Goal: Task Accomplishment & Management: Manage account settings

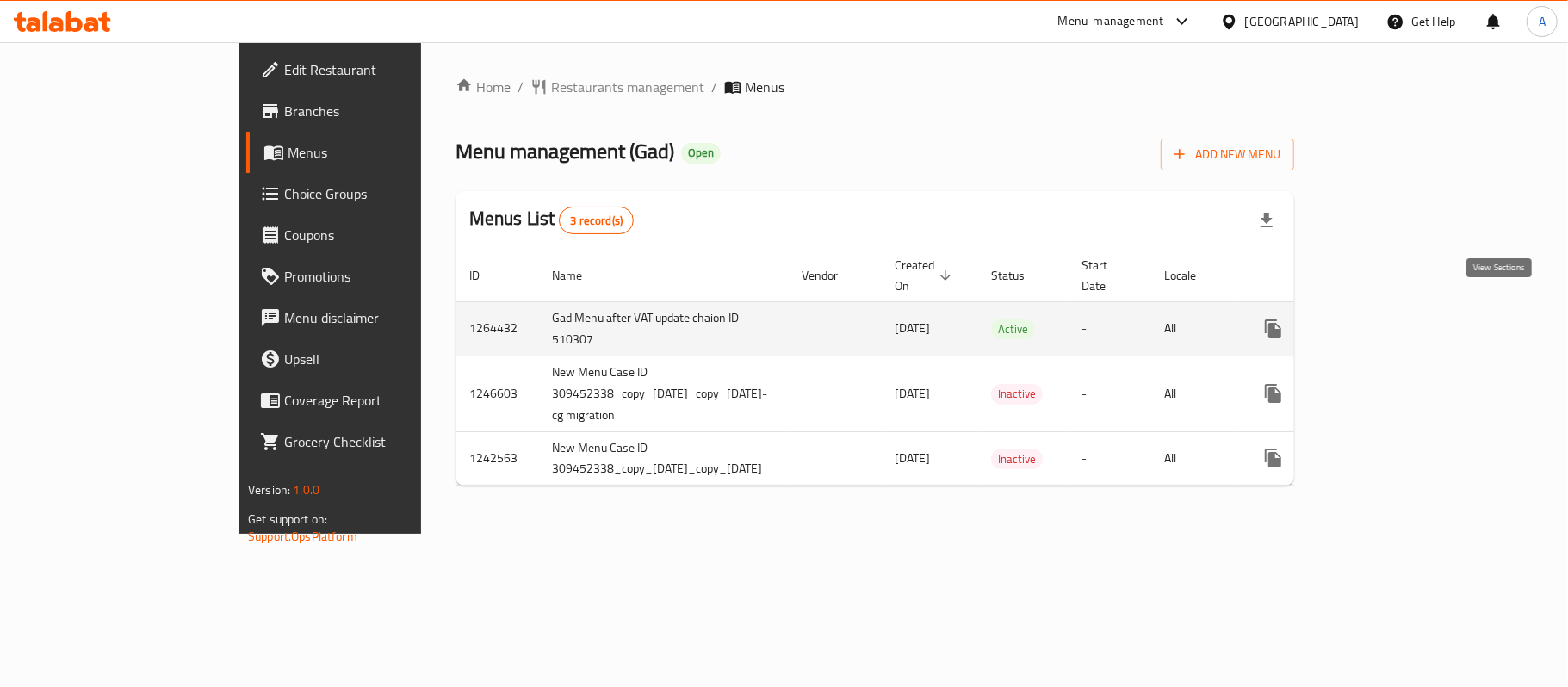
click at [1407, 319] on icon "enhanced table" at bounding box center [1396, 329] width 21 height 21
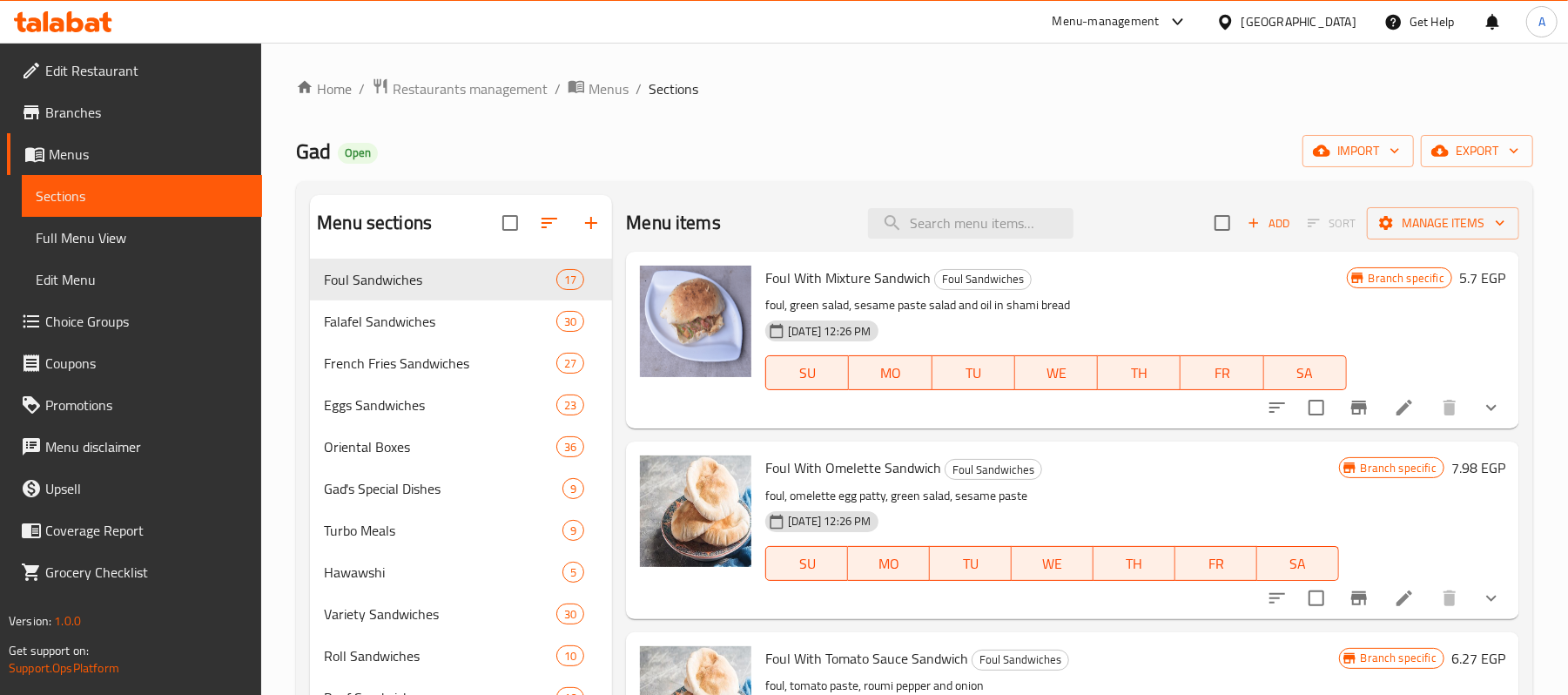
drag, startPoint x: 973, startPoint y: 186, endPoint x: 833, endPoint y: 289, distance: 173.8
click at [900, 234] on input "search" at bounding box center [971, 223] width 205 height 31
paste input "[PERSON_NAME]"
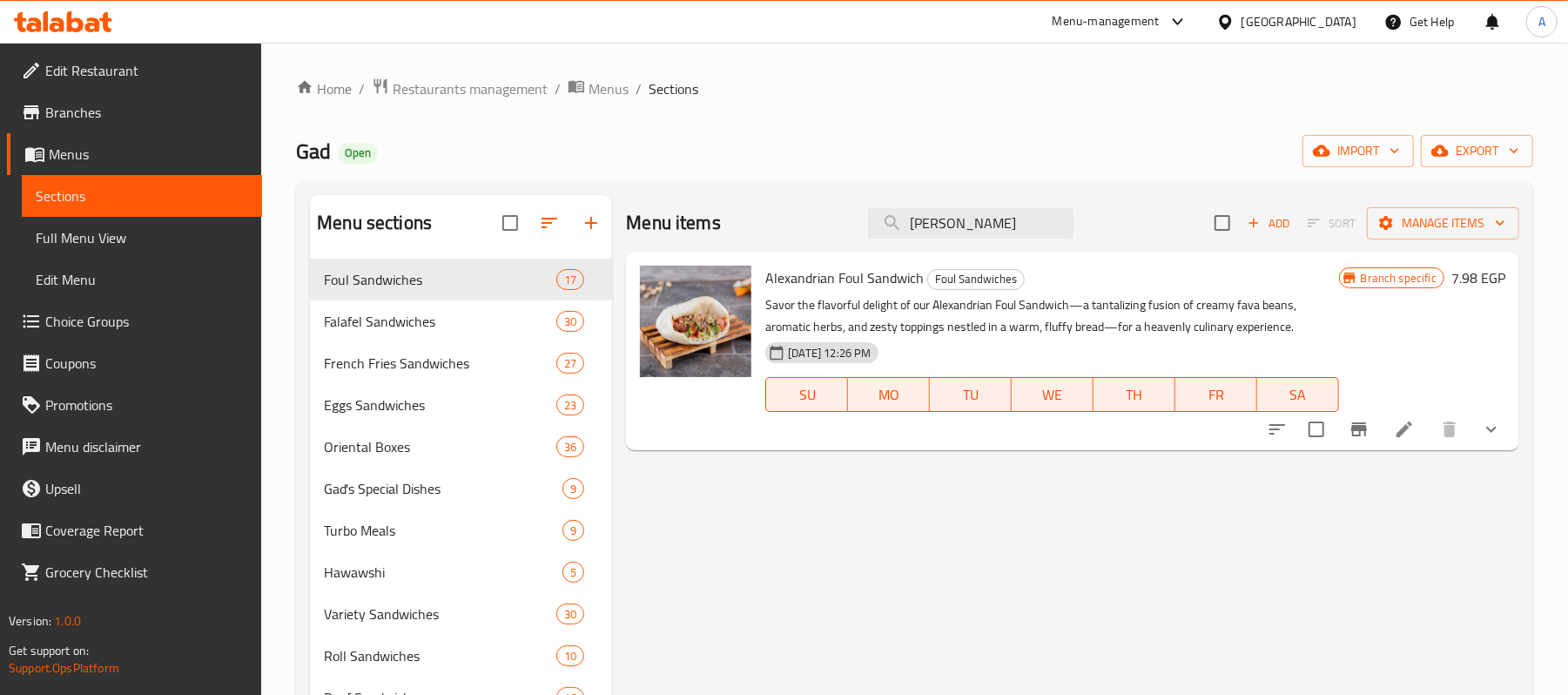
type input "[PERSON_NAME]"
click at [1413, 429] on icon at bounding box center [1404, 429] width 21 height 21
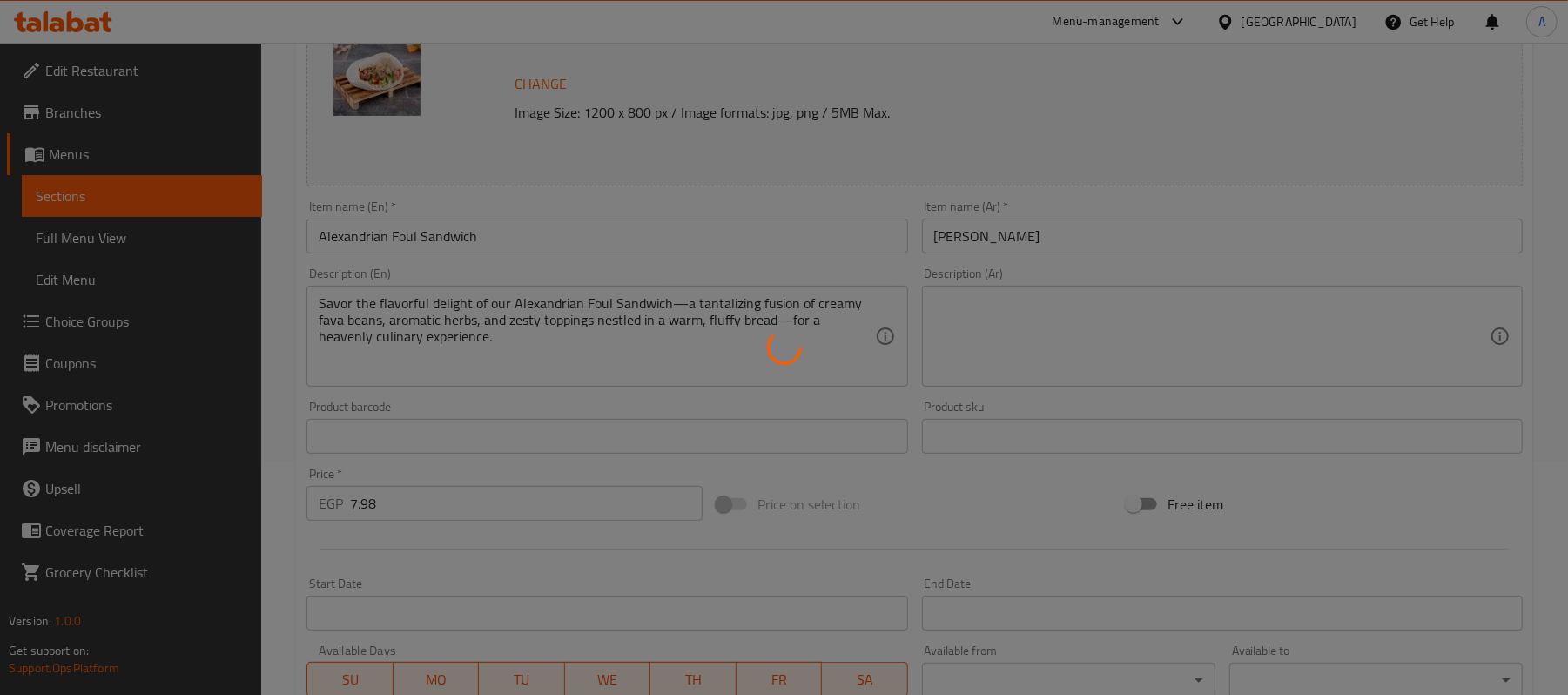
scroll to position [232, 0]
type input "الأضافات"
type input "0"
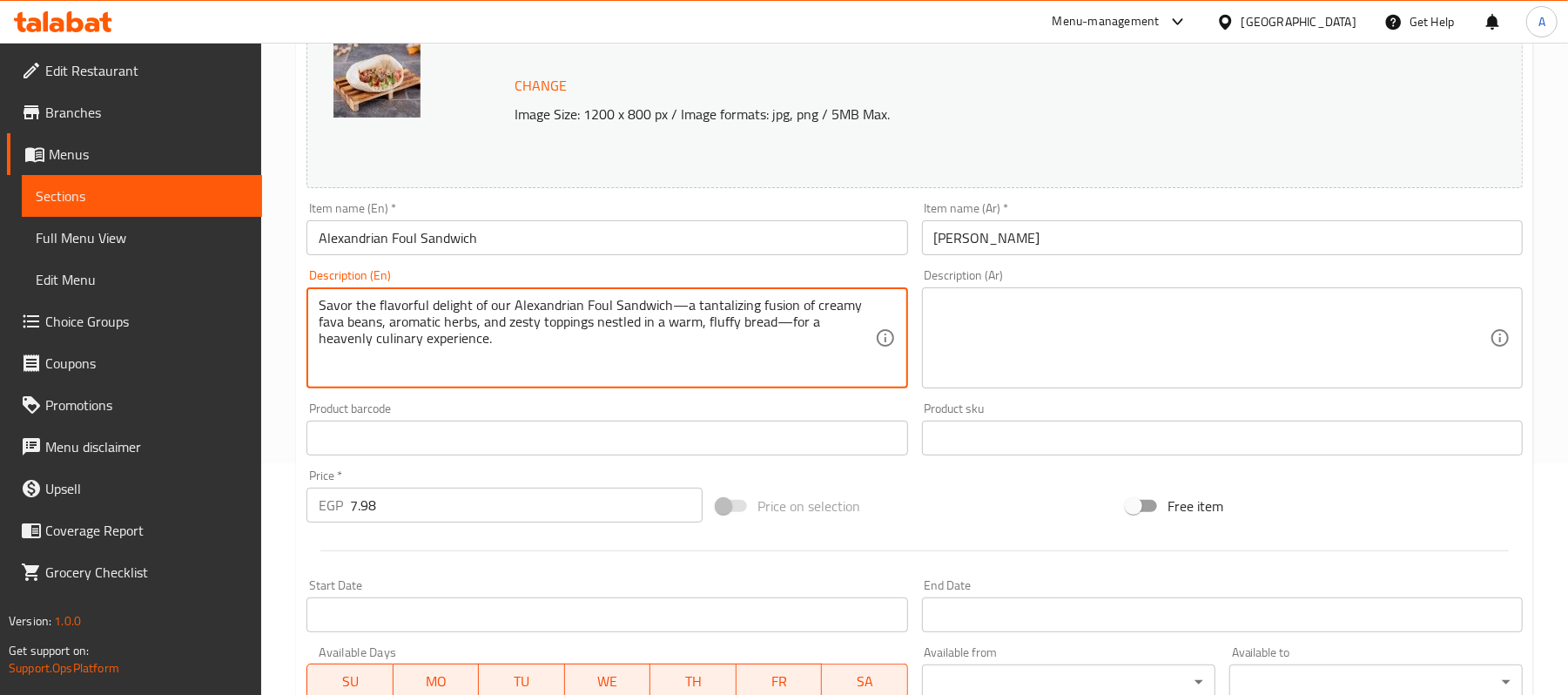
click at [726, 352] on textarea "Savor the flavorful delight of our Alexandrian Foul Sandwich—a tantalizing fusi…" at bounding box center [597, 338] width 556 height 83
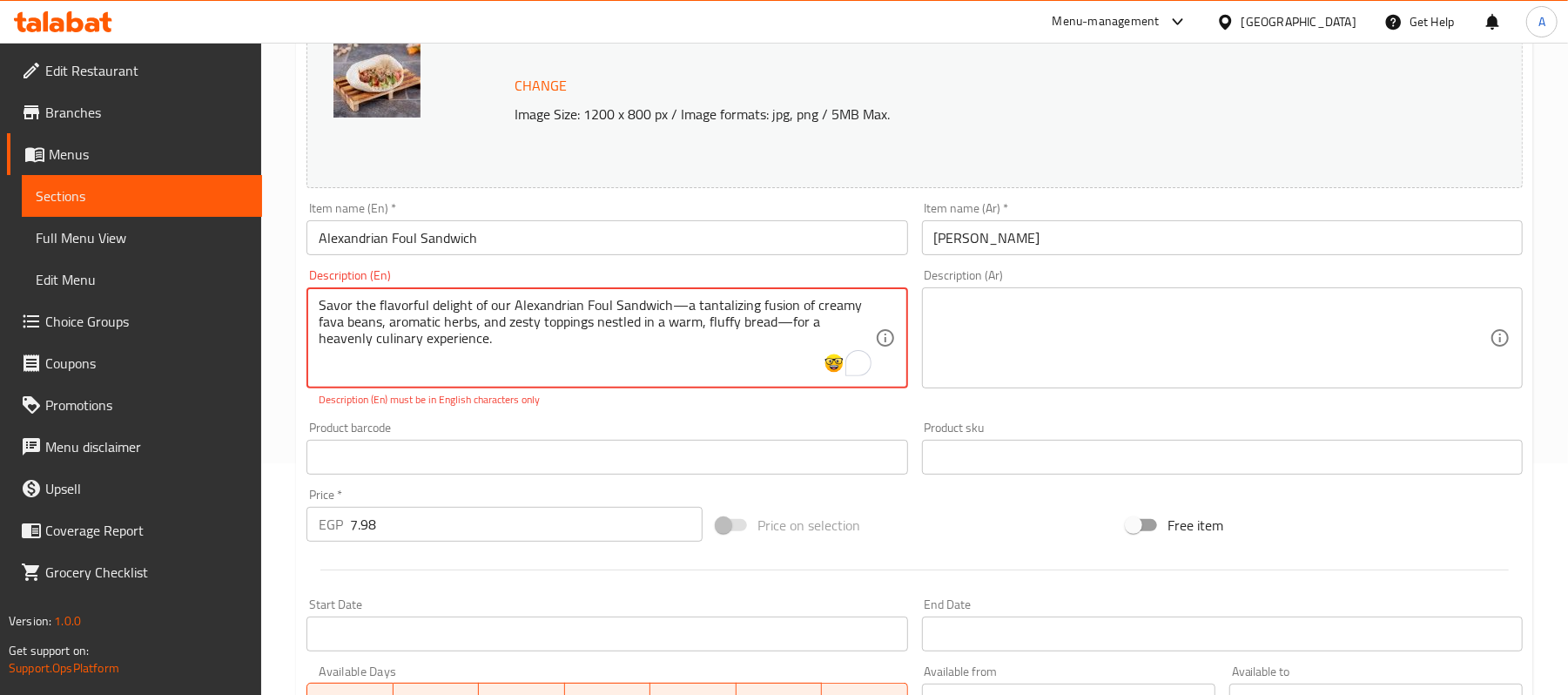
click at [1063, 326] on textarea at bounding box center [1213, 338] width 556 height 83
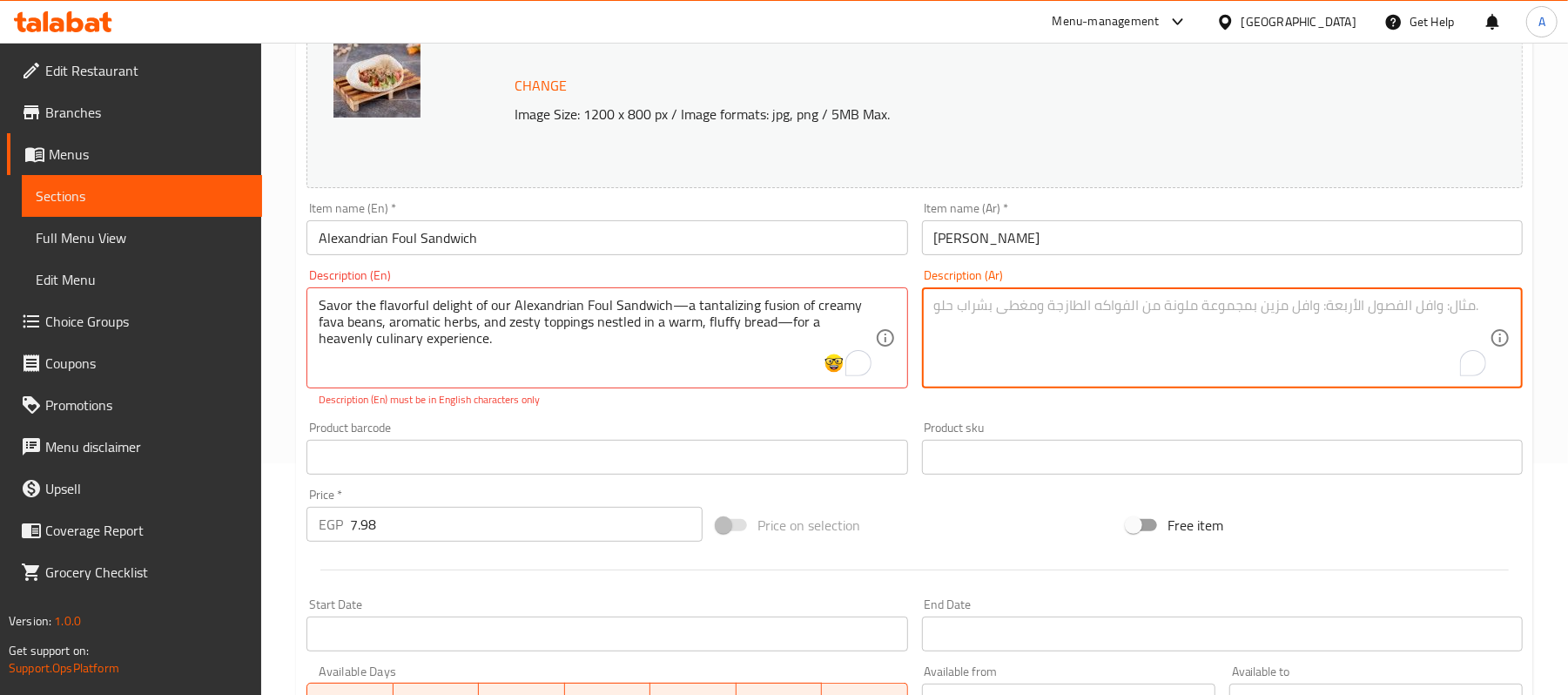
paste textarea "استمتع بالمتعة اللذيذة التي توفرها ساندويتش الفول الإسكندراني لدينا - وهو مزيج …"
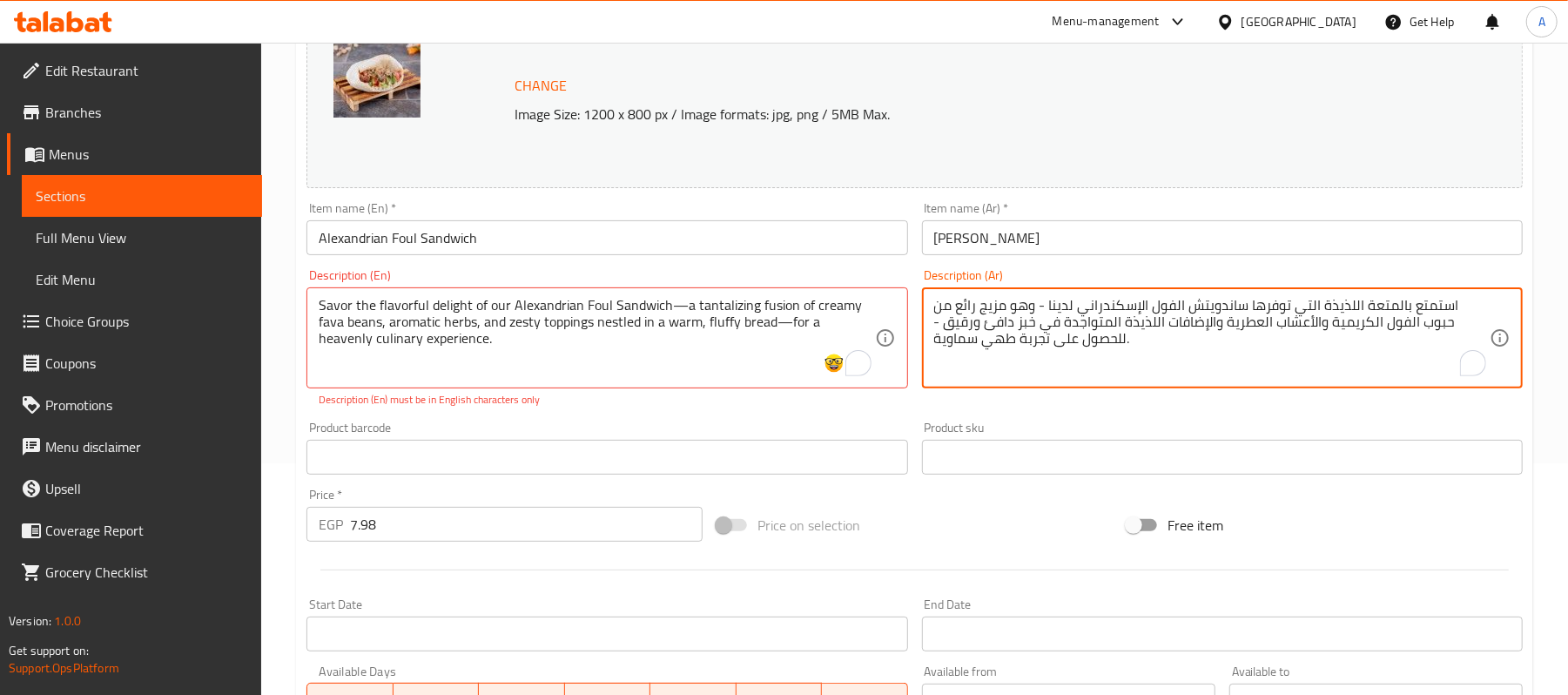
click at [969, 349] on textarea "استمتع بالمتعة اللذيذة التي توفرها ساندويتش الفول الإسكندراني لدينا - وهو مزيج …" at bounding box center [1213, 338] width 556 height 83
click at [1067, 340] on textarea "استمتع بالمتعة اللذيذة التي توفرها ساندويتش الفول الإسكندراني لدينا - وهو مزيج …" at bounding box center [1213, 338] width 556 height 83
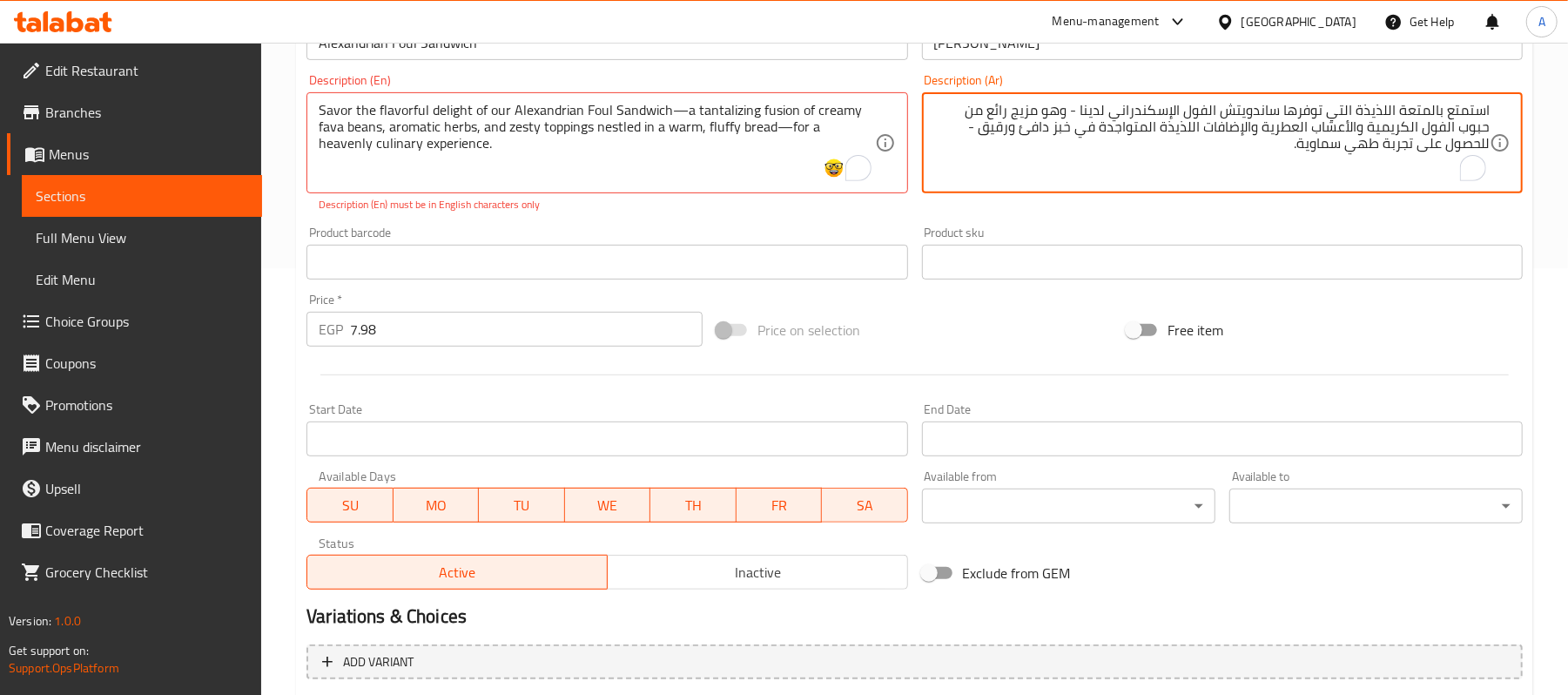
scroll to position [610, 0]
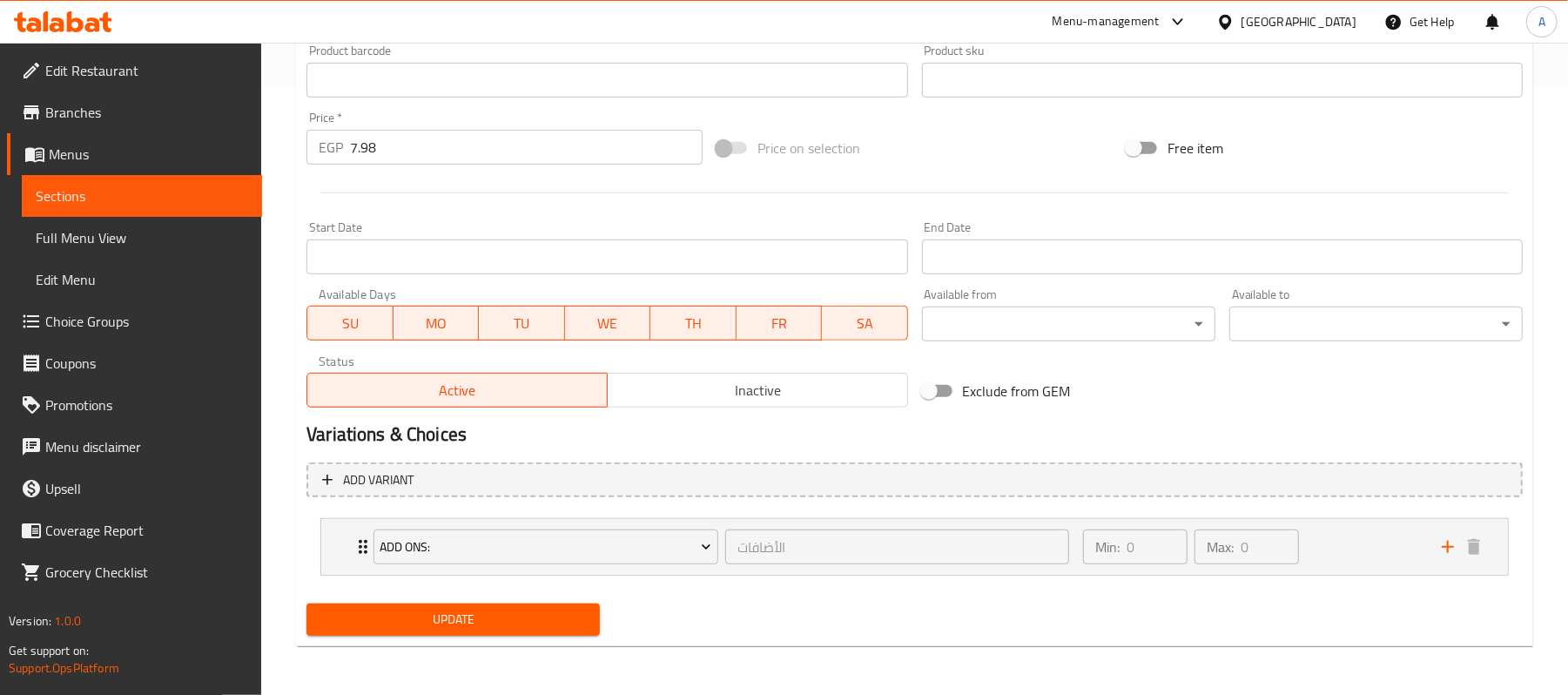
type textarea "استمتع بالمتعة اللذيذة التي توفرها ساندويتش الفول الإسكندراني لدينا - وهو مزيج …"
click at [512, 636] on div "Update" at bounding box center [453, 620] width 307 height 46
click at [531, 619] on span "Update" at bounding box center [453, 620] width 265 height 22
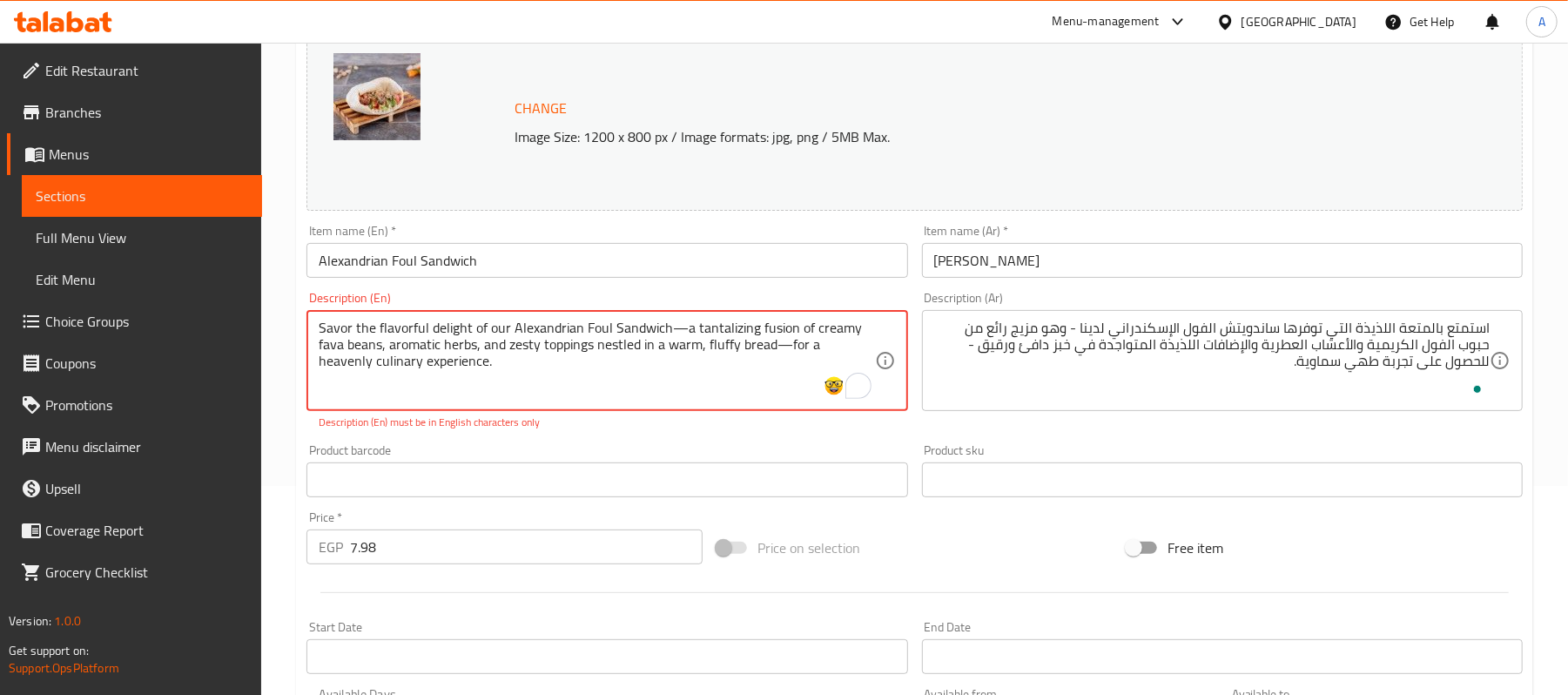
click at [570, 372] on textarea "Savor the flavorful delight of our Alexandrian Foul Sandwich—a tantalizing fusi…" at bounding box center [597, 361] width 556 height 83
click at [624, 327] on textarea "Savor the flavorful delight of our Alexandrian Foul Sandwich—a tantalizing fusi…" at bounding box center [597, 361] width 556 height 83
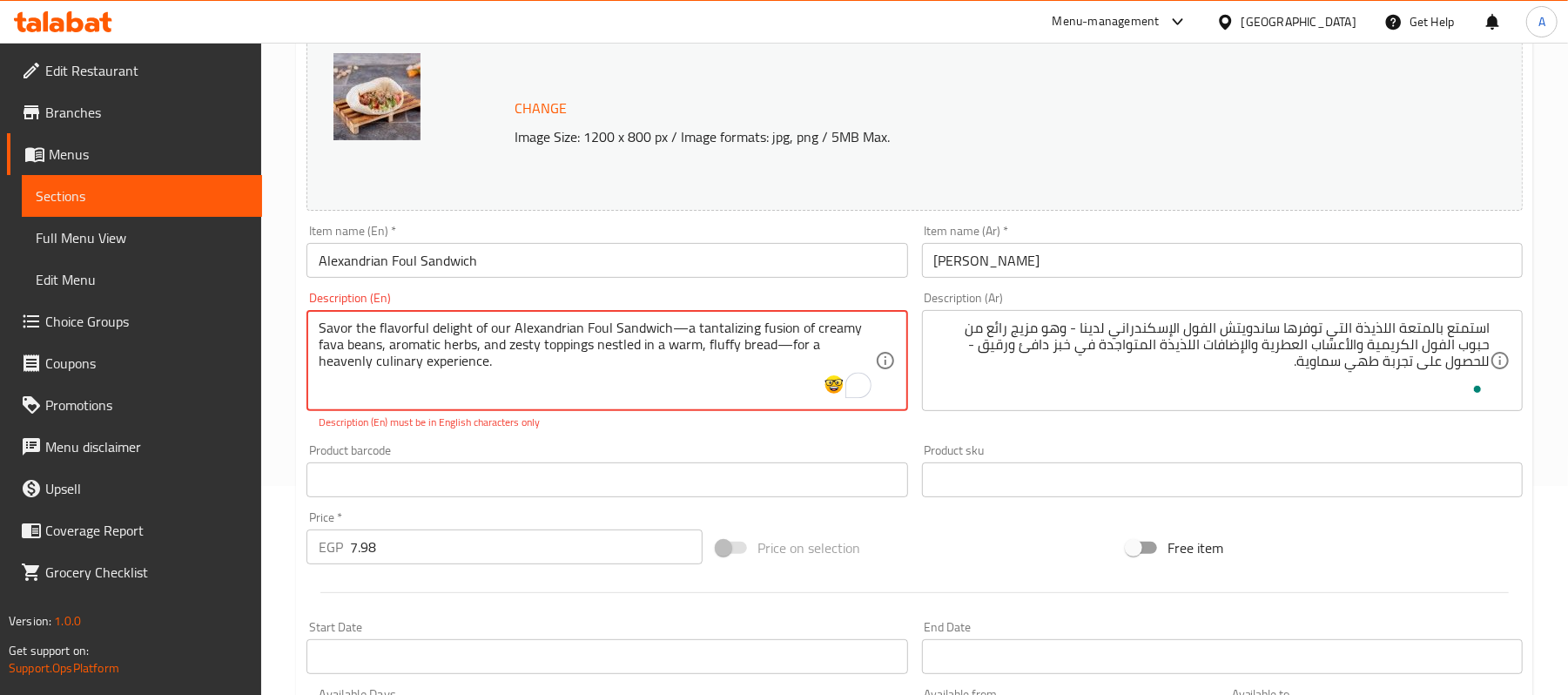
click at [683, 327] on textarea "Savor the flavorful delight of our Alexandrian Foul Sandwich—a tantalizing fusi…" at bounding box center [597, 361] width 556 height 83
click at [760, 338] on textarea "Savor the flavorful delight of our Alexandrian Foul Sandwich a tantalizing fusi…" at bounding box center [597, 361] width 556 height 83
click at [761, 342] on textarea "Savor the flavorful delight of our Alexandrian Foul Sandwich a tantalizing fuio…" at bounding box center [597, 361] width 556 height 83
click at [761, 343] on textarea "Savor the flavorful delight of our Alexandrian Foul Sandwich a tantalizing fuio…" at bounding box center [597, 361] width 556 height 83
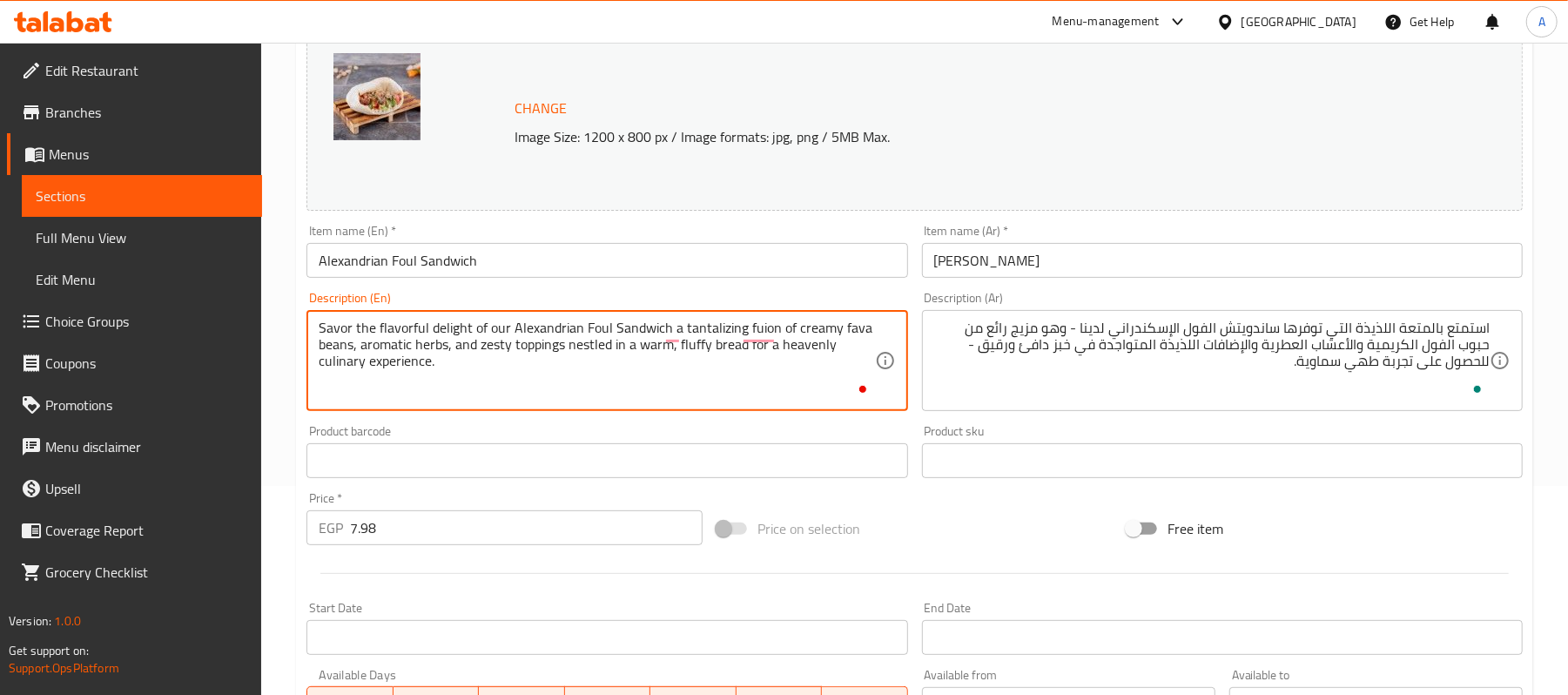
click at [767, 370] on textarea "Savor the flavorful delight of our Alexandrian Foul Sandwich a tantalizing fuio…" at bounding box center [597, 361] width 556 height 83
type textarea "Savor the flavorful delight of our Alexandrian Foul Sandwich a tantalizing fuio…"
click at [681, 444] on input "text" at bounding box center [606, 461] width 600 height 35
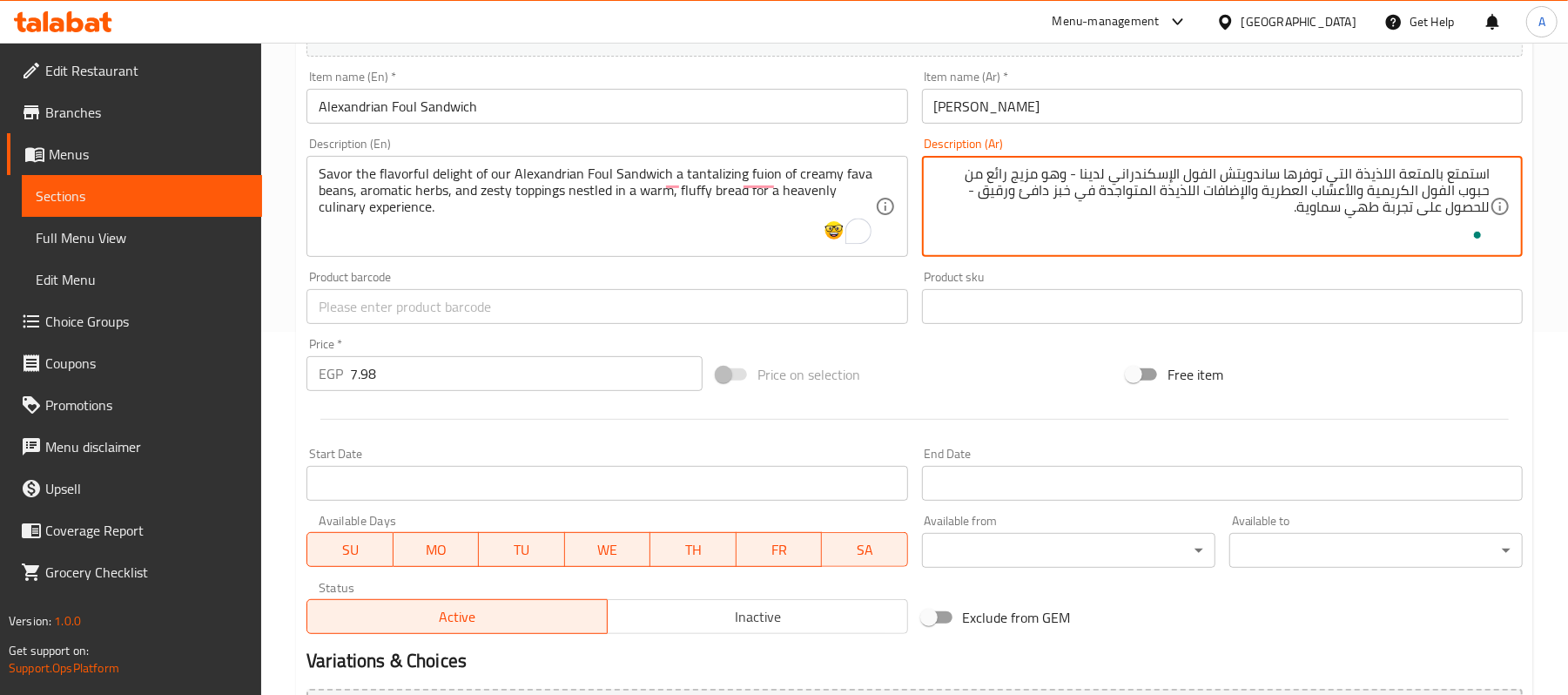
scroll to position [590, 0]
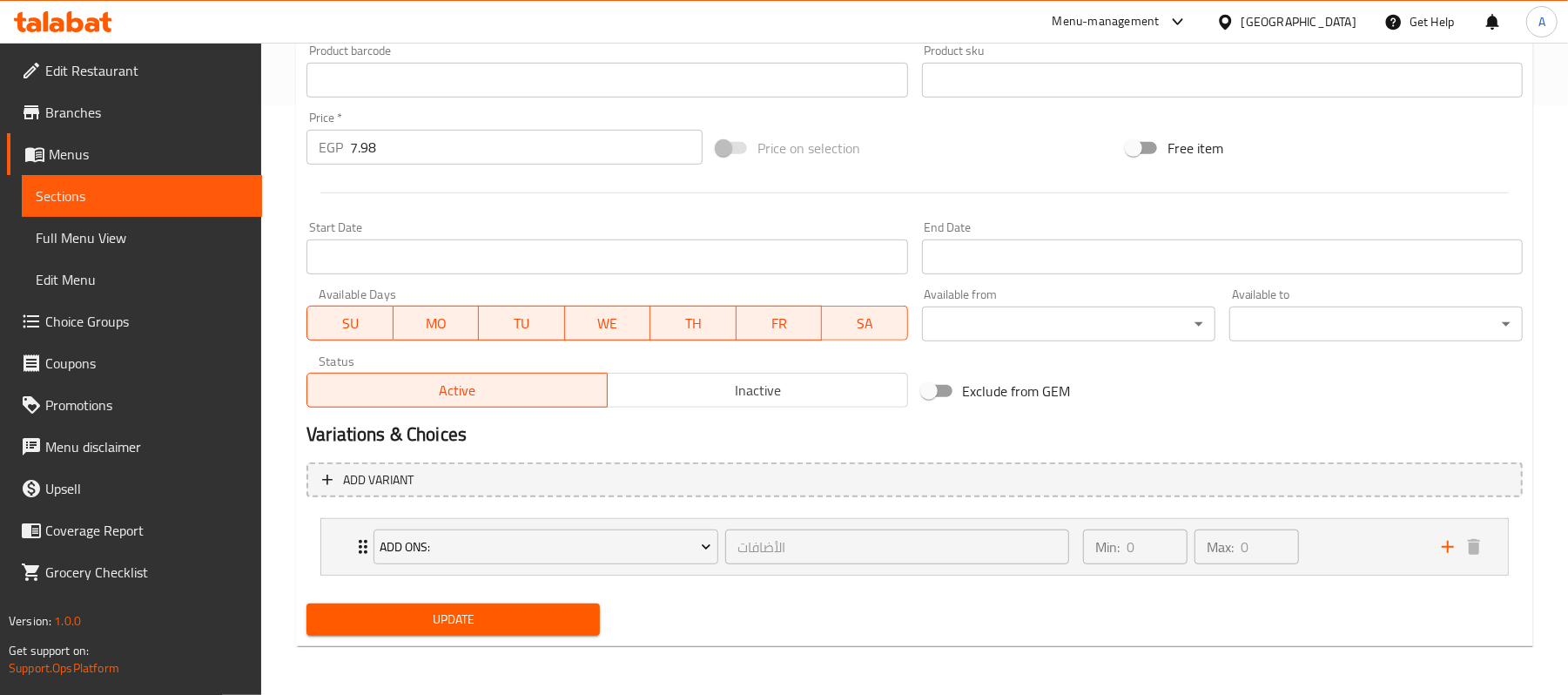
click at [490, 628] on span "Update" at bounding box center [453, 620] width 265 height 22
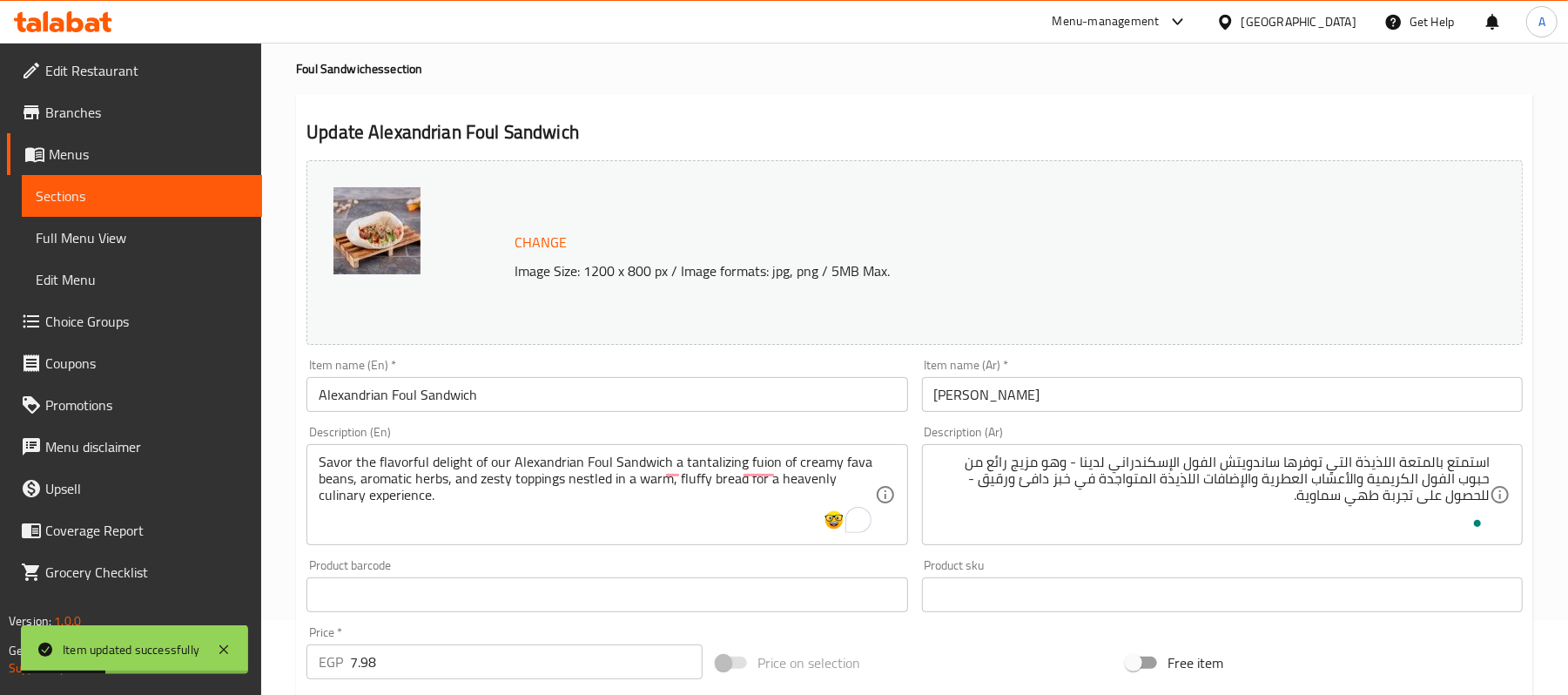
scroll to position [115, 0]
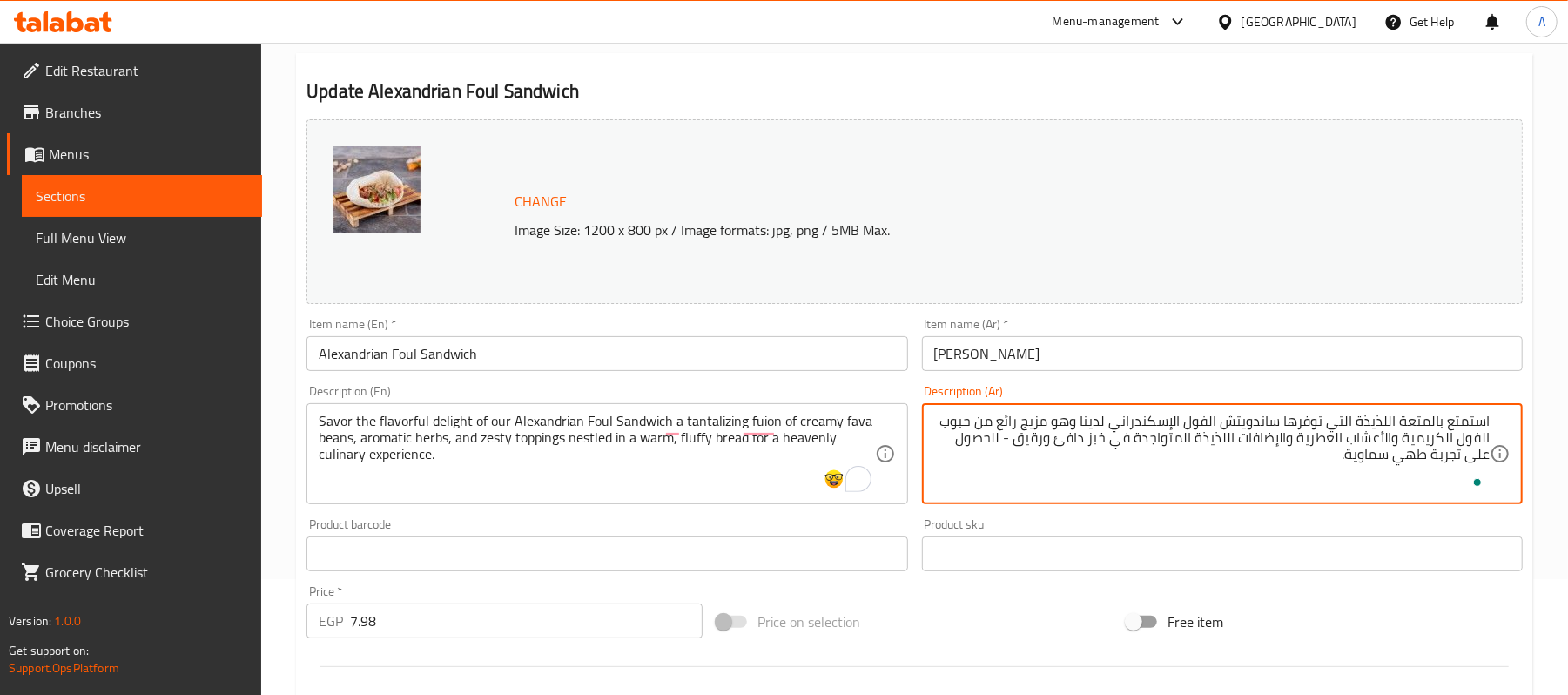
click at [1308, 450] on textarea "استمتع بالمتعة اللذيذة التي توفرها ساندويتش الفول الإسكندراني لدينا وهو مزيج را…" at bounding box center [1213, 453] width 556 height 83
click at [1010, 439] on textarea "استمتع بالمتعة اللذيذة التي توفرها ساندويتش الفول الإسكندراني لدينا وهو مزيج را…" at bounding box center [1213, 453] width 556 height 83
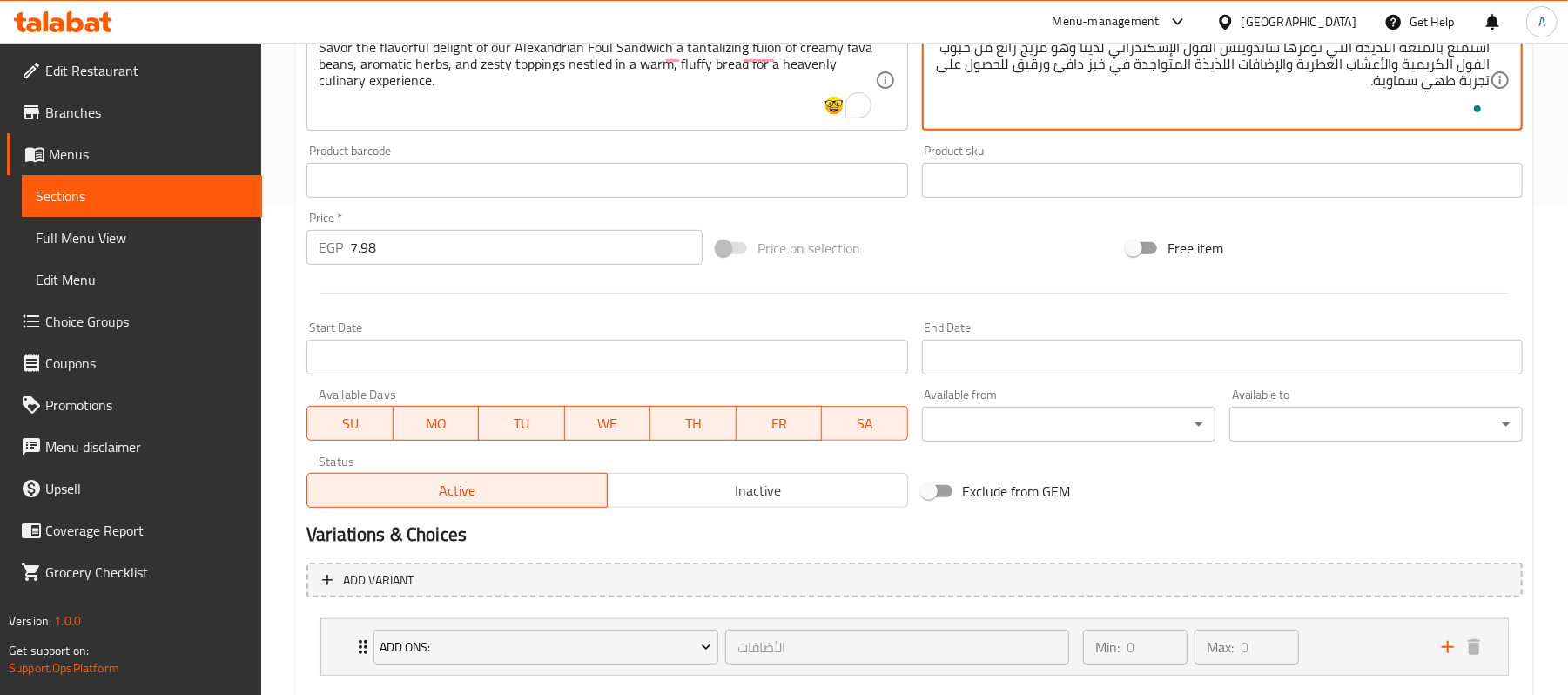
scroll to position [357, 0]
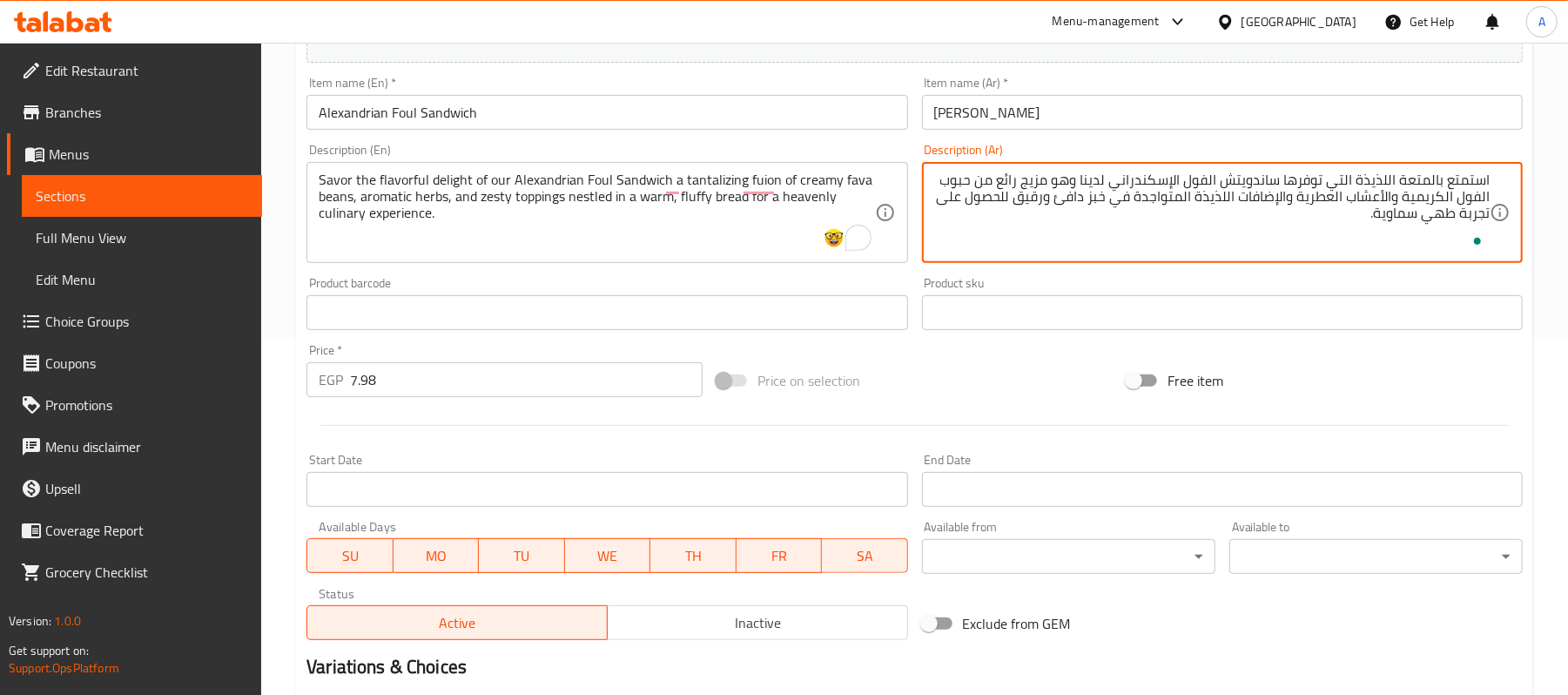
click at [1409, 217] on textarea "استمتع بالمتعة اللذيذة التي توفرها ساندويتش الفول الإسكندراني لدينا وهو مزيج را…" at bounding box center [1213, 213] width 556 height 83
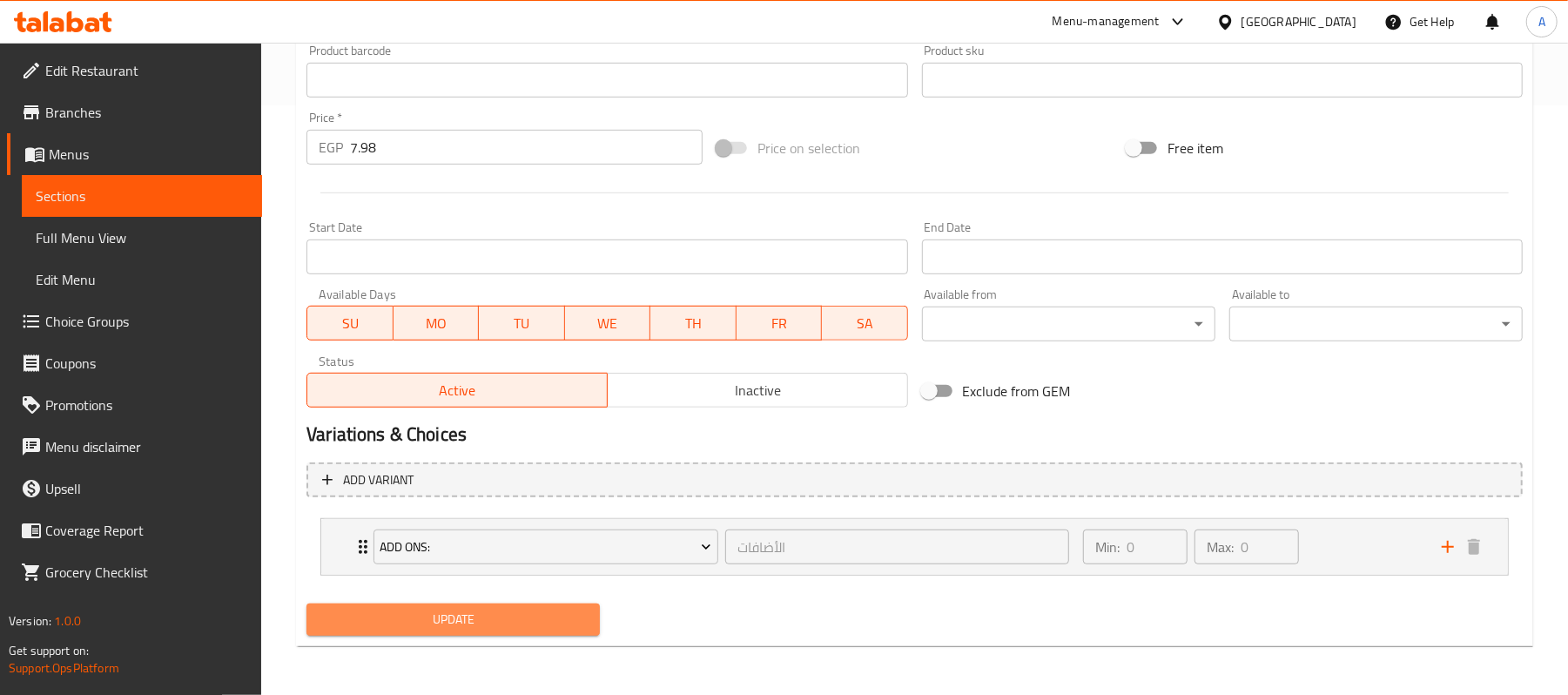
click at [562, 618] on span "Update" at bounding box center [453, 620] width 265 height 22
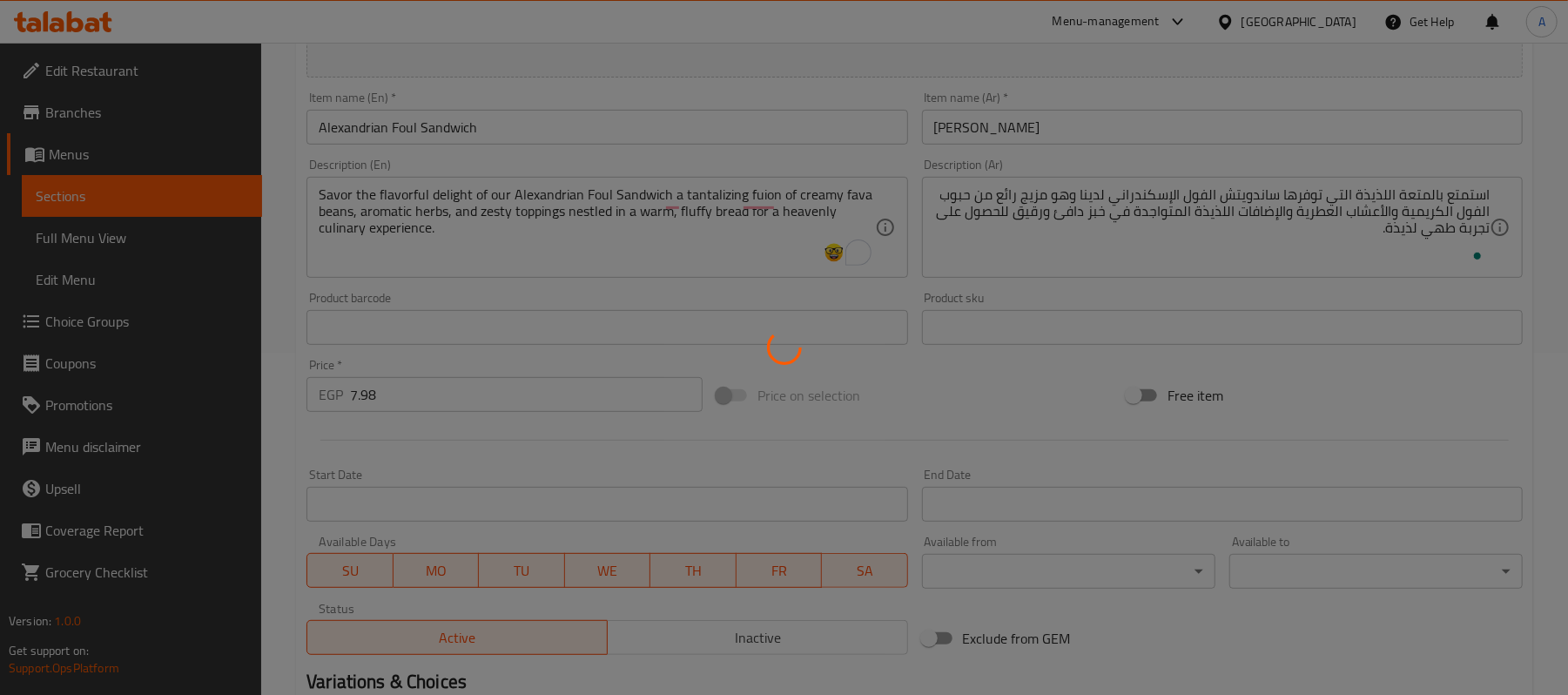
scroll to position [9, 0]
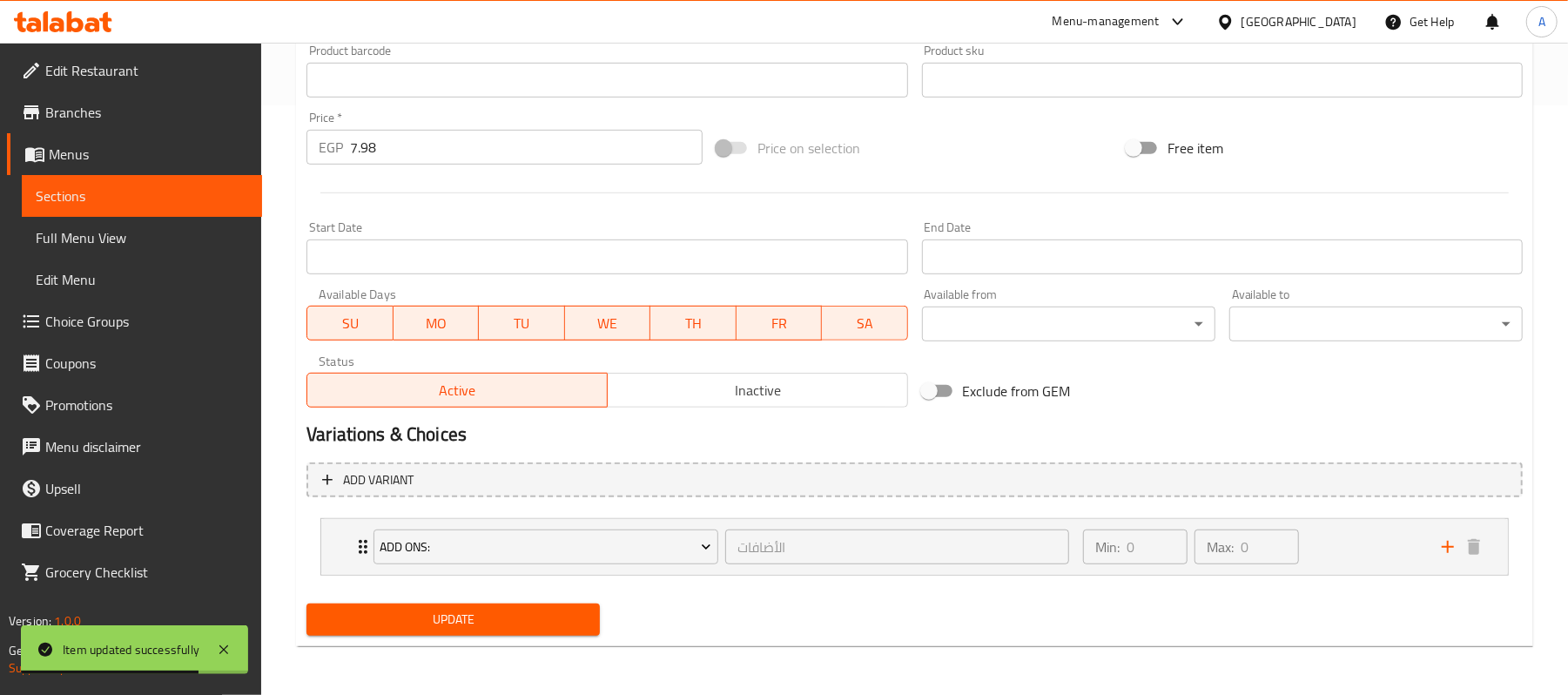
type textarea "استمتع بالمتعة اللذيذة التي يوفرها ساندويتش الفول الإسكندراني لدينا وهو مزيج را…"
click at [581, 610] on span "Update" at bounding box center [453, 620] width 265 height 22
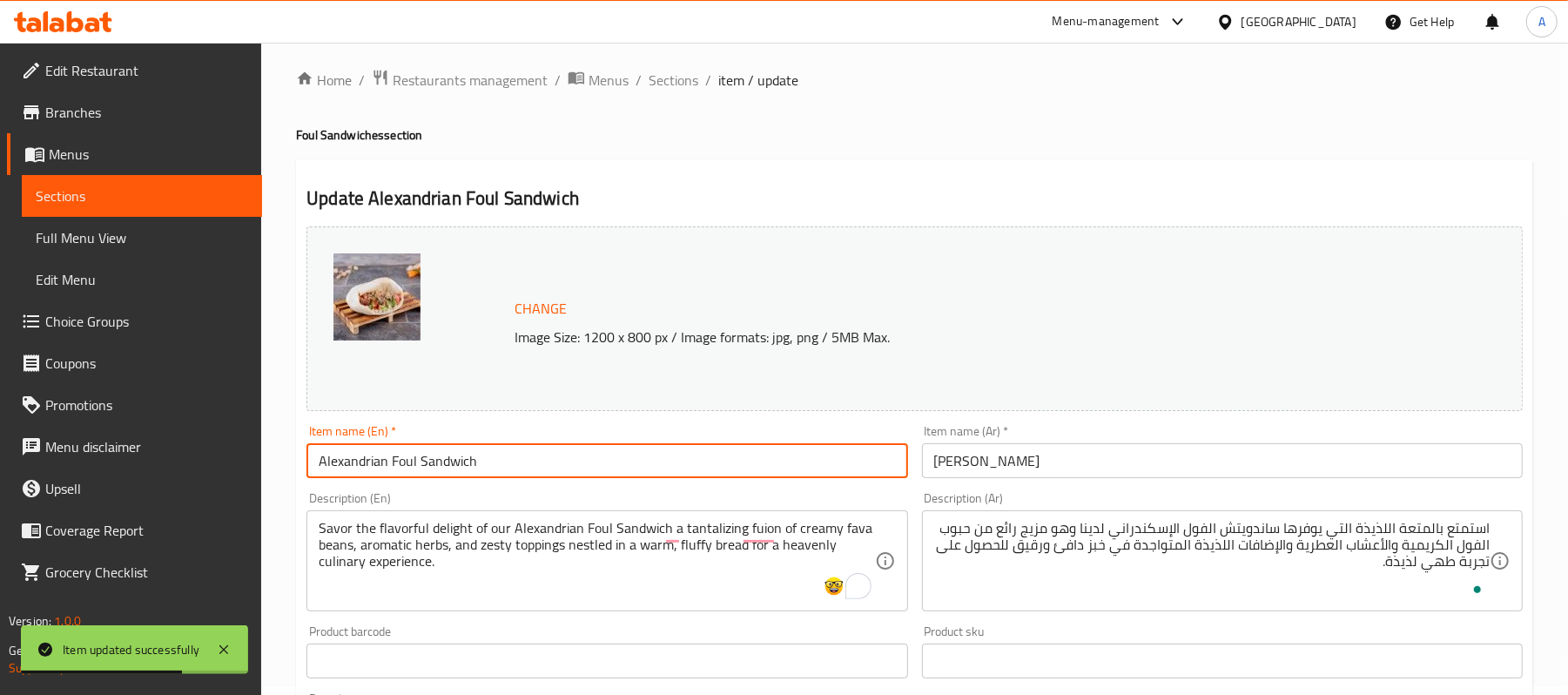
click at [461, 465] on input "Alexandrian Foul Sandwich" at bounding box center [606, 461] width 600 height 35
click at [663, 71] on span "Sections" at bounding box center [673, 80] width 50 height 21
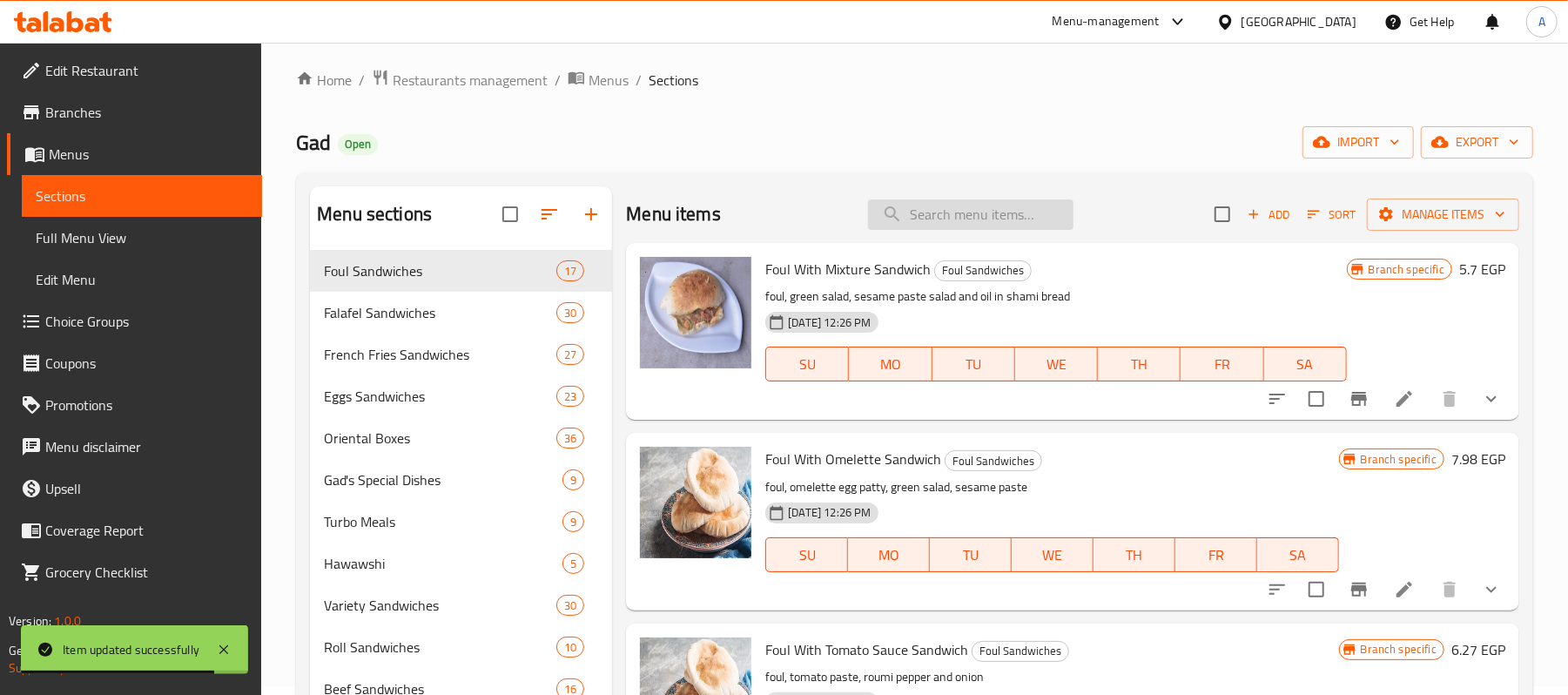
click at [966, 207] on input "search" at bounding box center [971, 215] width 205 height 31
paste input "Alexandrian Foul Sandwich"
type input "Alexandrian Foul Sandwich"
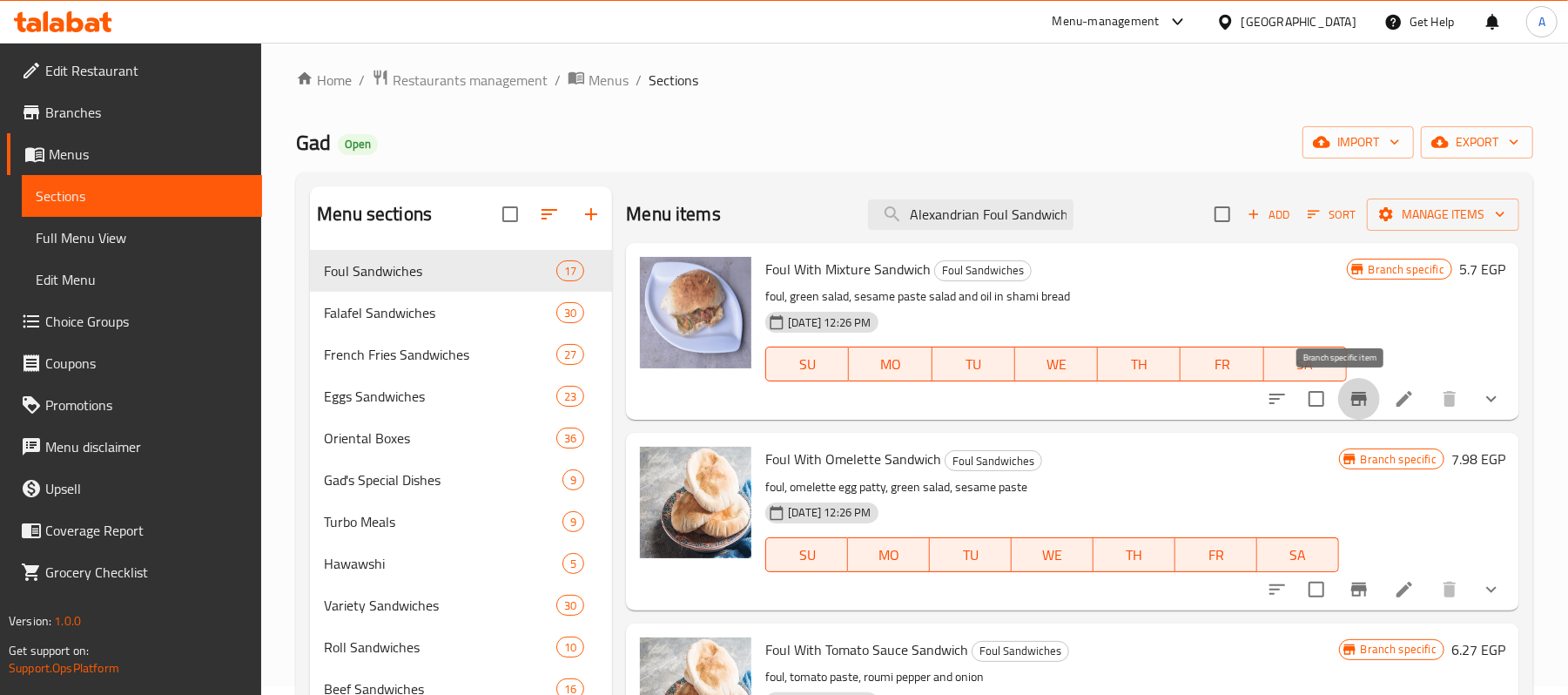
click at [1349, 402] on icon "Branch-specific-item" at bounding box center [1359, 399] width 21 height 21
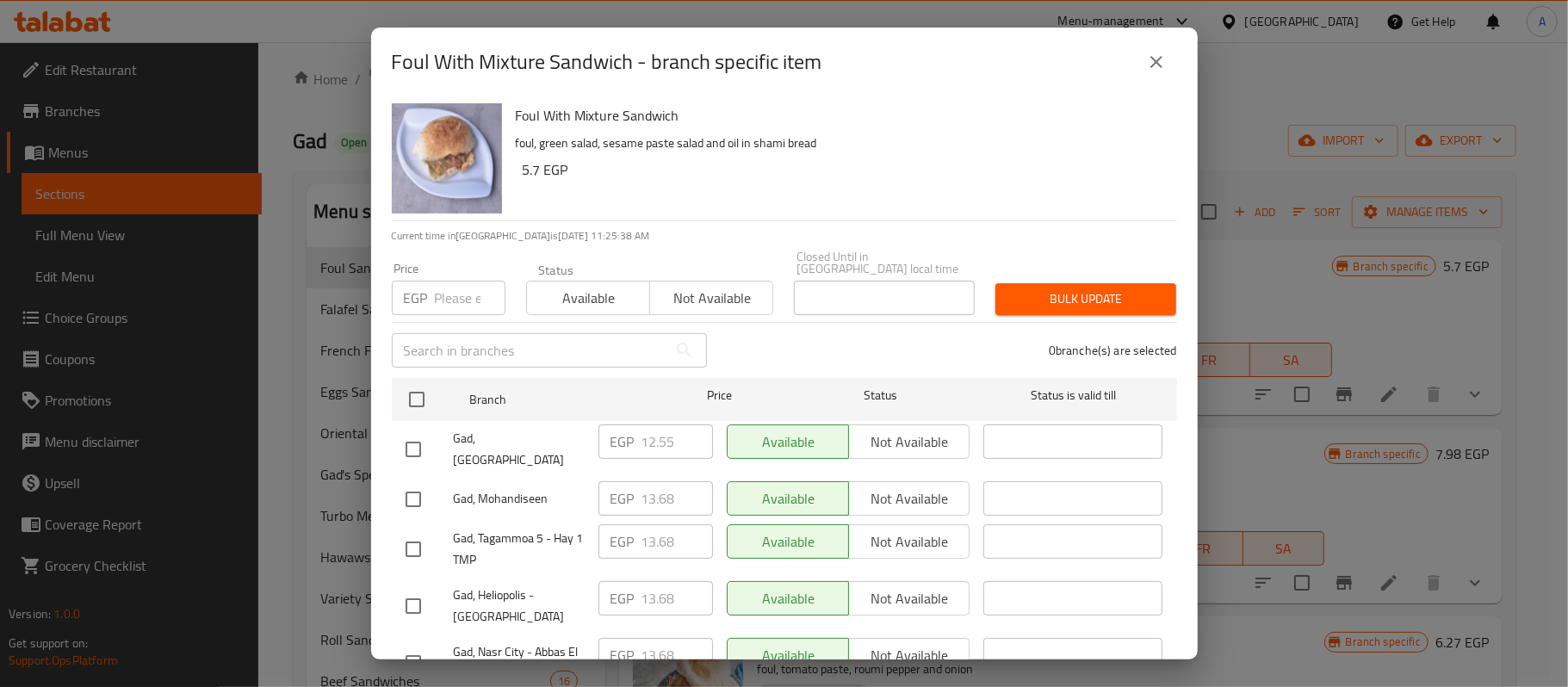
click at [1150, 73] on button "close" at bounding box center [1156, 62] width 41 height 41
